Goal: Task Accomplishment & Management: Complete application form

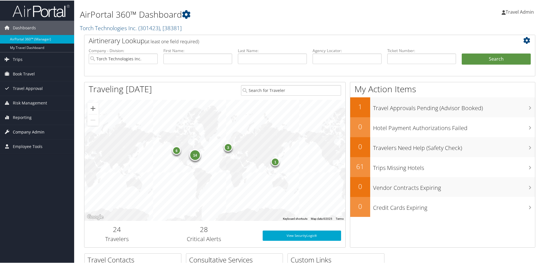
click at [25, 133] on span "Company Admin" at bounding box center [29, 132] width 32 height 14
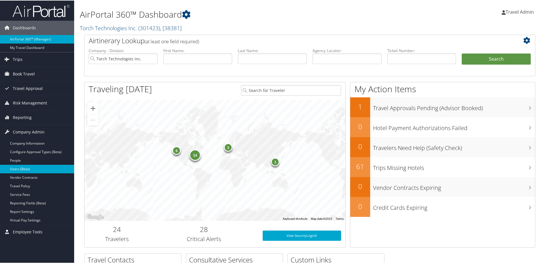
click at [20, 168] on link "Users (Beta)" at bounding box center [37, 168] width 74 height 9
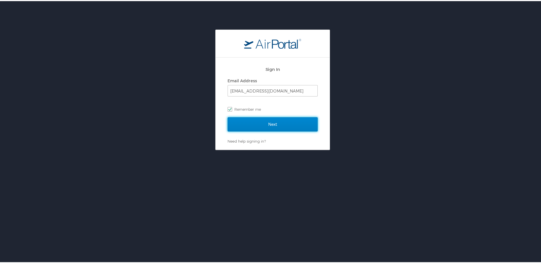
click at [270, 125] on input "Next" at bounding box center [272, 123] width 90 height 14
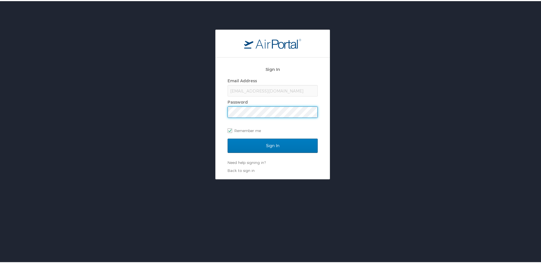
click at [227, 138] on input "Sign In" at bounding box center [272, 145] width 90 height 14
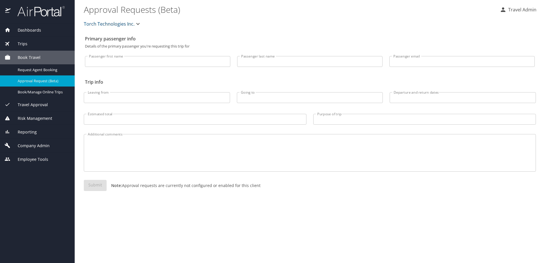
click at [48, 146] on span "Company Admin" at bounding box center [30, 146] width 39 height 6
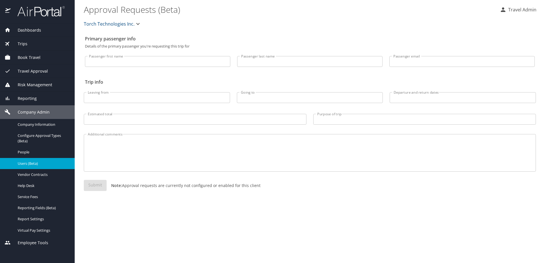
click at [25, 164] on span "Users (Beta)" at bounding box center [43, 163] width 50 height 5
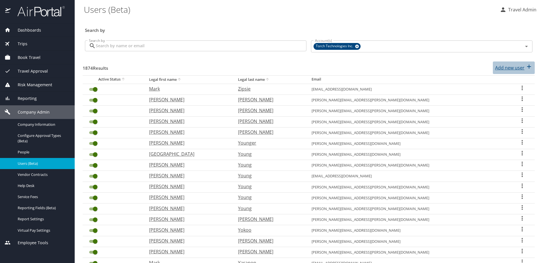
click at [513, 66] on p "Add new user" at bounding box center [509, 67] width 29 height 7
select select "US"
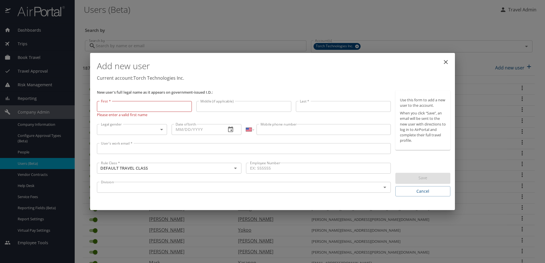
click at [113, 103] on input "First *" at bounding box center [144, 106] width 95 height 11
paste input "[PERSON_NAME]"
type input "[PERSON_NAME]"
click at [306, 108] on input "Last *" at bounding box center [343, 107] width 95 height 11
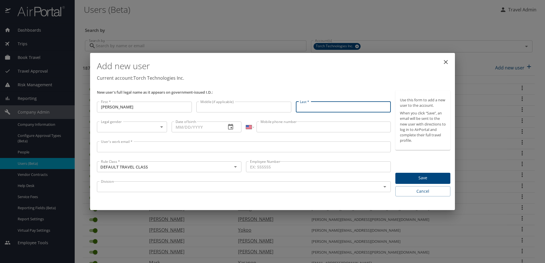
paste input "[PERSON_NAME]"
type input "[PERSON_NAME]"
click at [155, 128] on body "Dashboards AirPortal 360™ Manager My Travel Dashboard Trips Airtinerary® Lookup…" at bounding box center [272, 131] width 545 height 263
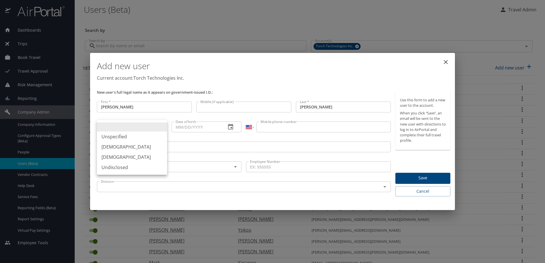
click at [139, 148] on li "[DEMOGRAPHIC_DATA]" at bounding box center [132, 147] width 70 height 10
type input "[DEMOGRAPHIC_DATA]"
click at [192, 127] on input "Date of birth" at bounding box center [197, 127] width 50 height 11
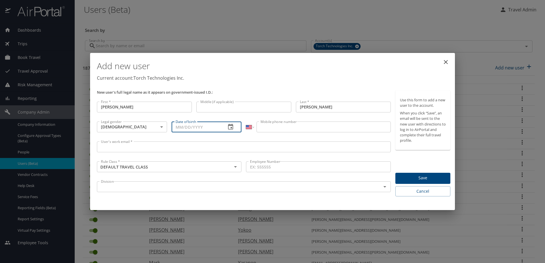
paste input "[DATE]"
type input "[DATE]"
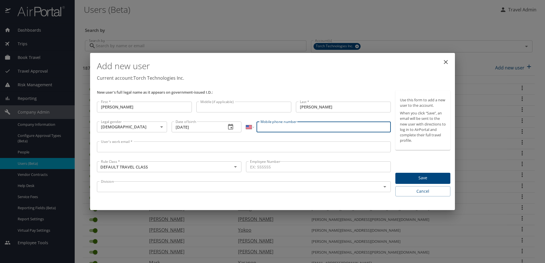
click at [293, 128] on input "Mobile phone number" at bounding box center [324, 127] width 134 height 11
paste input "[PHONE_NUMBER]"
type input "[PHONE_NUMBER]"
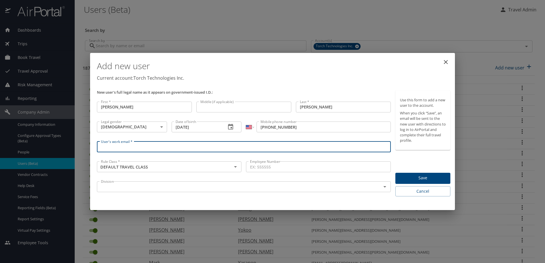
click at [184, 145] on input "User's work email *" at bounding box center [244, 147] width 294 height 11
paste input "[PERSON_NAME][EMAIL_ADDRESS][PERSON_NAME][DOMAIN_NAME]"
type input "[PERSON_NAME][EMAIL_ADDRESS][PERSON_NAME][DOMAIN_NAME]"
click at [278, 170] on input "Employee Number" at bounding box center [318, 167] width 145 height 11
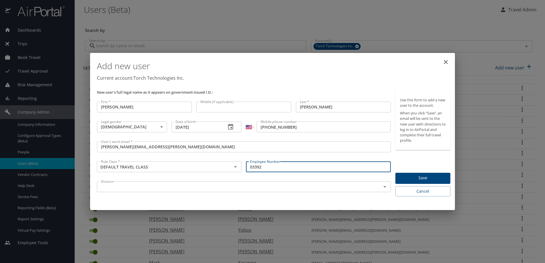
type input "03392"
click at [292, 184] on input "text" at bounding box center [236, 186] width 274 height 7
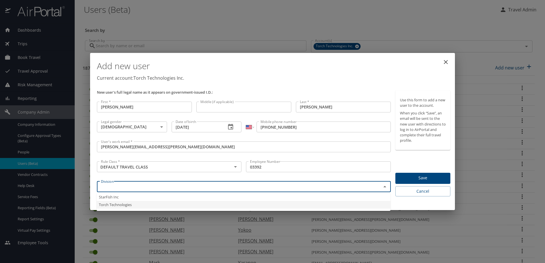
click at [265, 206] on li "Torch Technologies" at bounding box center [244, 205] width 294 height 8
type input "Torch Technologies"
click at [435, 180] on span "Save" at bounding box center [423, 178] width 46 height 7
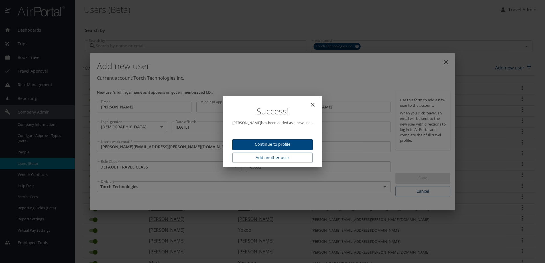
click at [319, 105] on button "close" at bounding box center [313, 105] width 14 height 14
type input "[DATE]"
